Goal: Information Seeking & Learning: Find specific fact

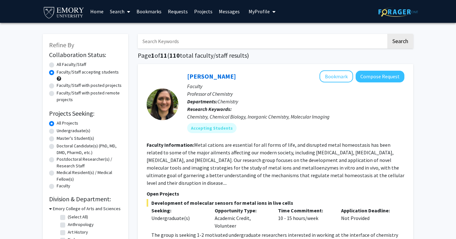
click at [258, 9] on span "My Profile" at bounding box center [259, 11] width 21 height 6
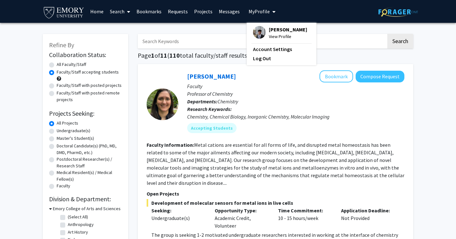
click at [229, 14] on link "Messages" at bounding box center [229, 11] width 27 height 22
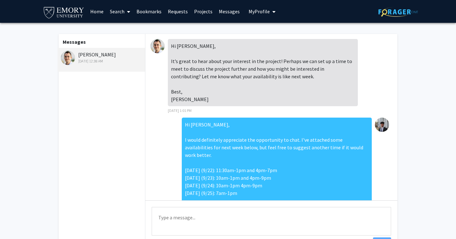
click at [178, 16] on link "Requests" at bounding box center [178, 11] width 26 height 22
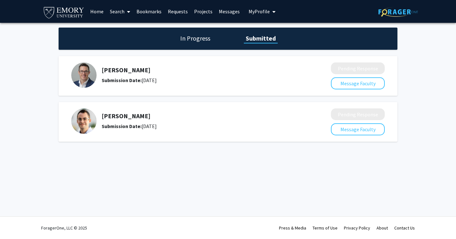
click at [216, 120] on div "[PERSON_NAME] Submission Date: [DATE]" at bounding box center [200, 121] width 196 height 18
click at [202, 42] on h1 "In Progress" at bounding box center [195, 38] width 34 height 9
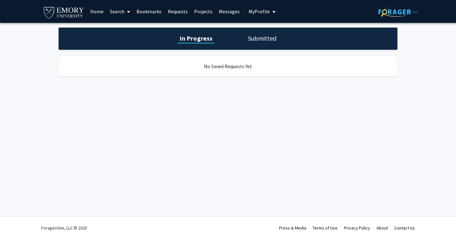
click at [245, 35] on div "In Progress Submitted" at bounding box center [228, 39] width 339 height 22
click at [251, 38] on h1 "Submitted" at bounding box center [262, 38] width 32 height 9
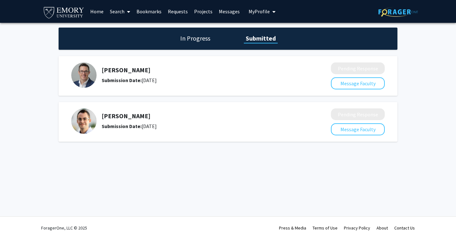
click at [121, 115] on h5 "[PERSON_NAME]" at bounding box center [200, 116] width 196 height 8
click at [93, 122] on img at bounding box center [83, 120] width 25 height 25
click at [184, 11] on link "Requests" at bounding box center [178, 11] width 26 height 22
click at [182, 11] on link "Requests" at bounding box center [178, 11] width 26 height 22
click at [201, 11] on link "Projects" at bounding box center [203, 11] width 25 height 22
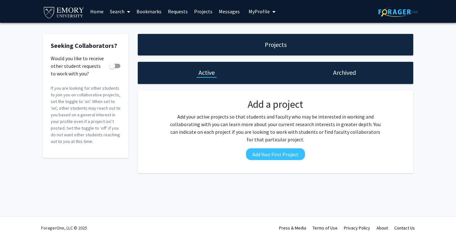
click at [223, 10] on link "Messages" at bounding box center [229, 11] width 27 height 22
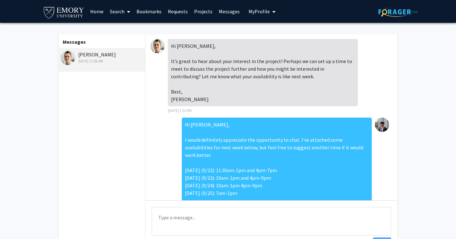
click at [90, 15] on link "Home" at bounding box center [97, 11] width 20 height 22
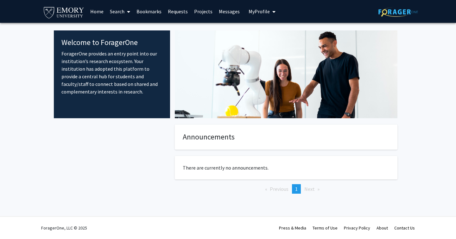
click at [267, 11] on span "My Profile" at bounding box center [259, 11] width 21 height 6
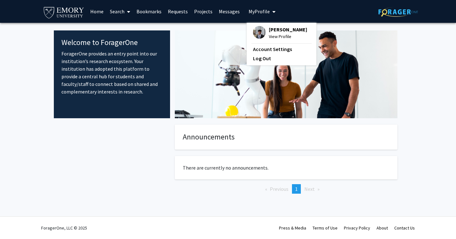
click at [274, 36] on span "View Profile" at bounding box center [288, 36] width 38 height 7
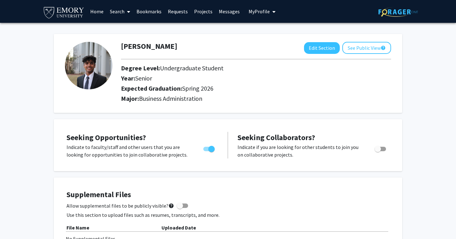
click at [119, 11] on link "Search" at bounding box center [120, 11] width 27 height 22
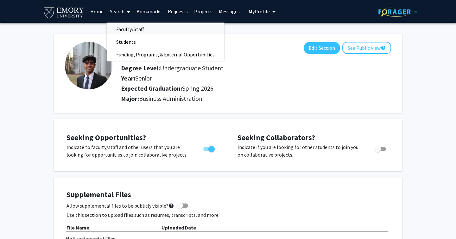
click at [138, 29] on span "Faculty/Staff" at bounding box center [130, 29] width 47 height 13
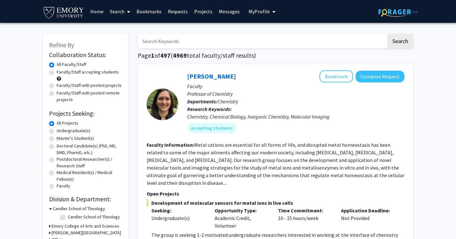
click at [163, 48] on input "Search Keywords" at bounding box center [262, 41] width 249 height 15
type input "[PERSON_NAME]"
click at [387, 34] on button "Search" at bounding box center [400, 41] width 26 height 15
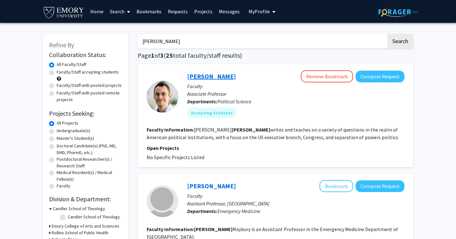
click at [217, 79] on link "[PERSON_NAME]" at bounding box center [211, 76] width 49 height 8
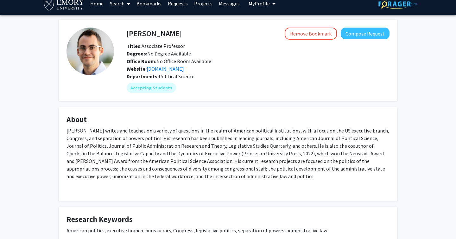
scroll to position [8, 0]
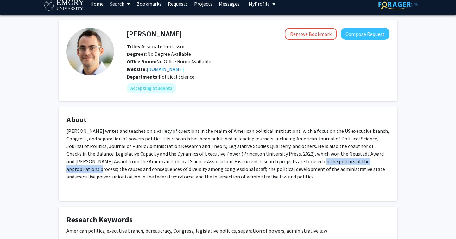
drag, startPoint x: 259, startPoint y: 161, endPoint x: 337, endPoint y: 160, distance: 78.5
click at [337, 160] on p "[PERSON_NAME] writes and teaches on a variety of questions in the realm of Amer…" at bounding box center [227, 153] width 323 height 53
copy p "politics of the appropriations process"
